Goal: Find specific page/section: Find specific page/section

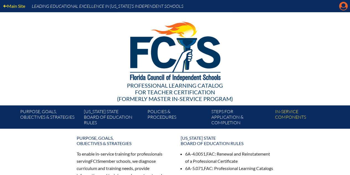
click at [343, 5] on icon "Manage account" at bounding box center [343, 6] width 9 height 9
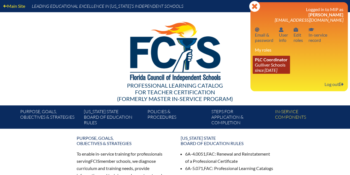
click at [286, 62] on span "PLC Coordinator" at bounding box center [271, 59] width 33 height 5
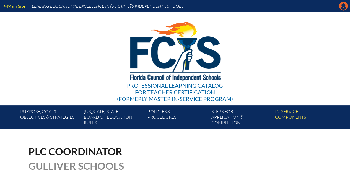
click at [341, 6] on icon at bounding box center [343, 6] width 9 height 9
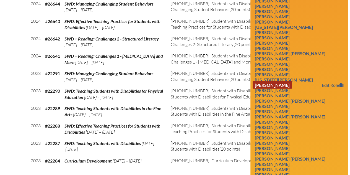
scroll to position [719, 0]
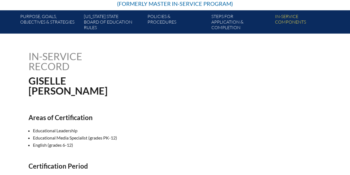
scroll to position [28, 0]
